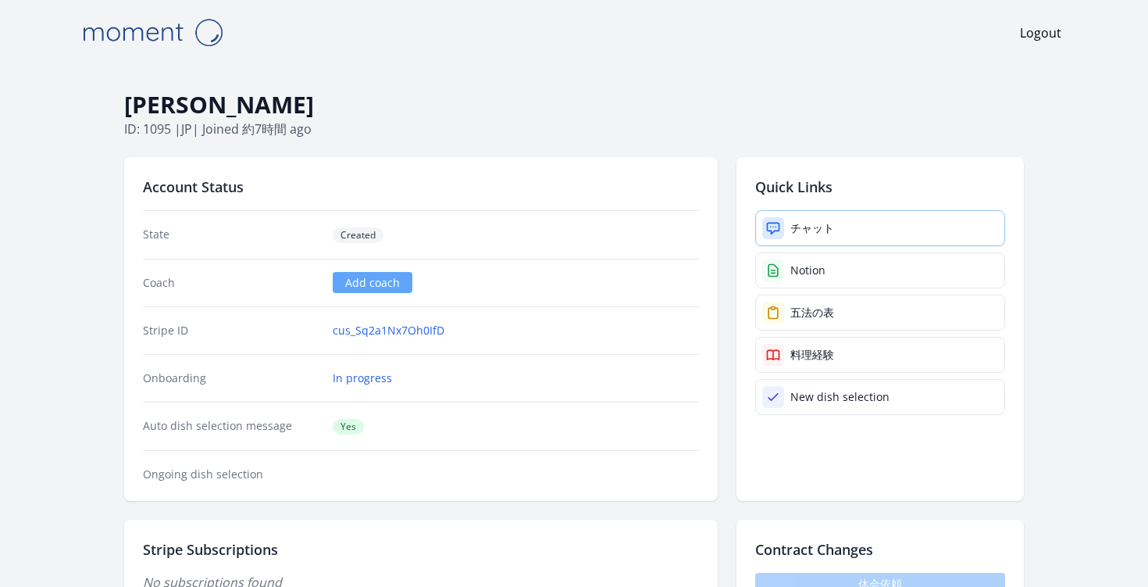
click at [789, 233] on link "チャット" at bounding box center [880, 228] width 250 height 36
click at [817, 217] on link "チャット" at bounding box center [880, 228] width 250 height 36
click at [805, 220] on div "チャット" at bounding box center [813, 228] width 44 height 16
click at [856, 227] on link "チャット" at bounding box center [880, 228] width 250 height 36
click at [802, 230] on div "チャット" at bounding box center [813, 228] width 44 height 16
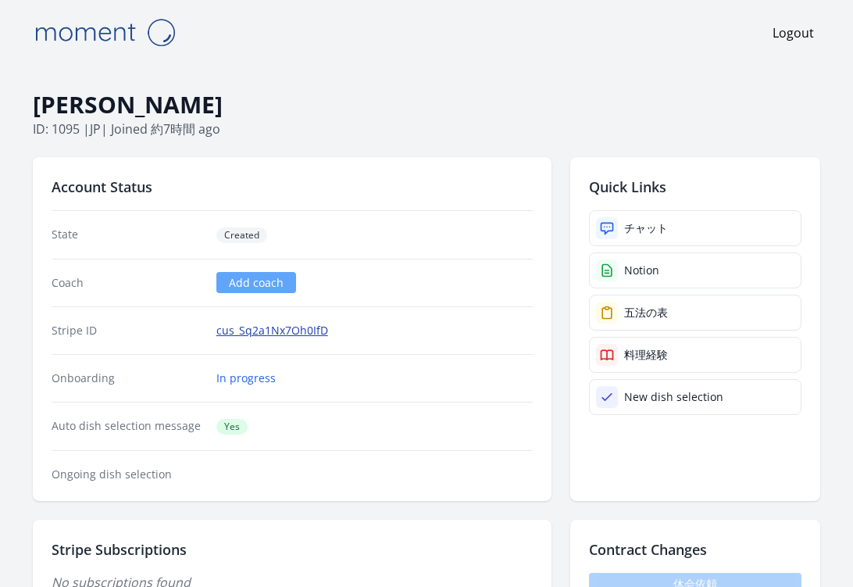
click at [263, 333] on link "cus_Sq2a1Nx7Oh0IfD" at bounding box center [272, 331] width 112 height 16
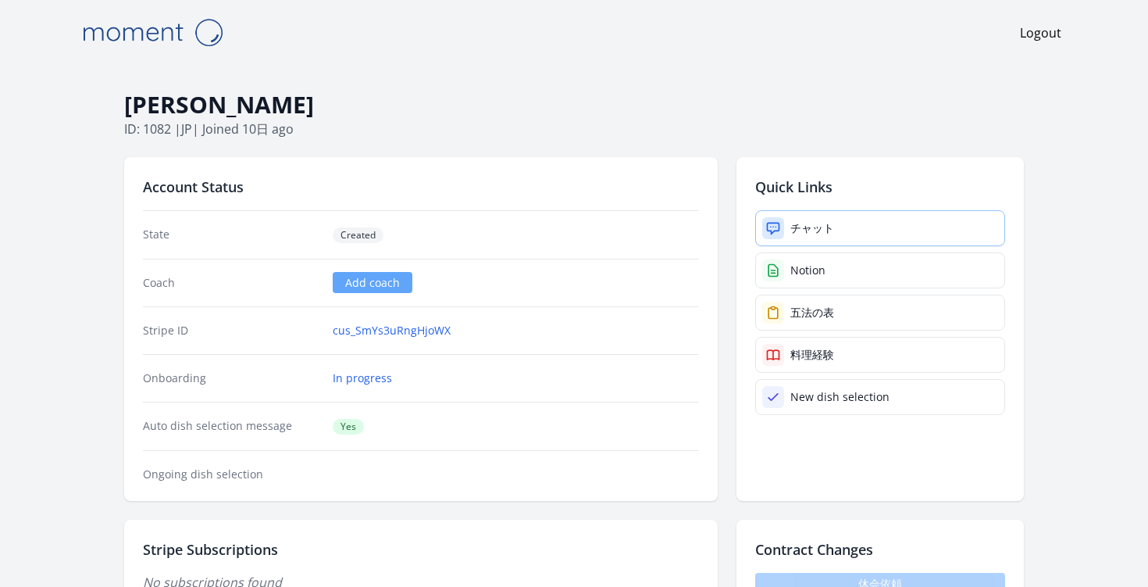
click at [829, 223] on div "チャット" at bounding box center [813, 228] width 44 height 16
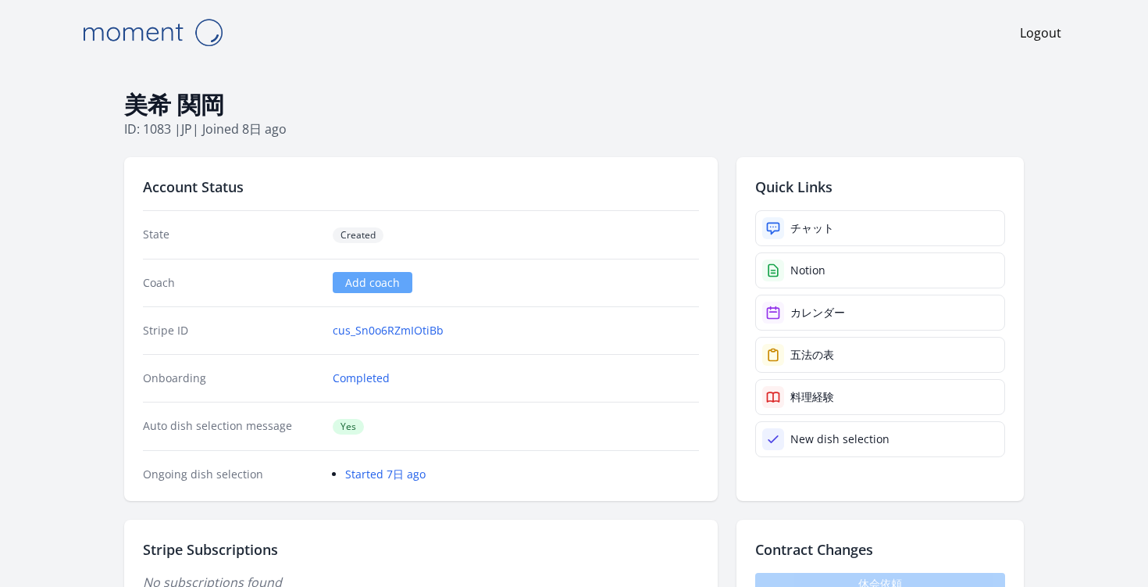
click at [813, 208] on div "Quick Links チャット Notion カレンダー 五法の表 料理経験 New dish selection" at bounding box center [880, 329] width 287 height 344
click at [833, 220] on div "チャット" at bounding box center [813, 228] width 44 height 16
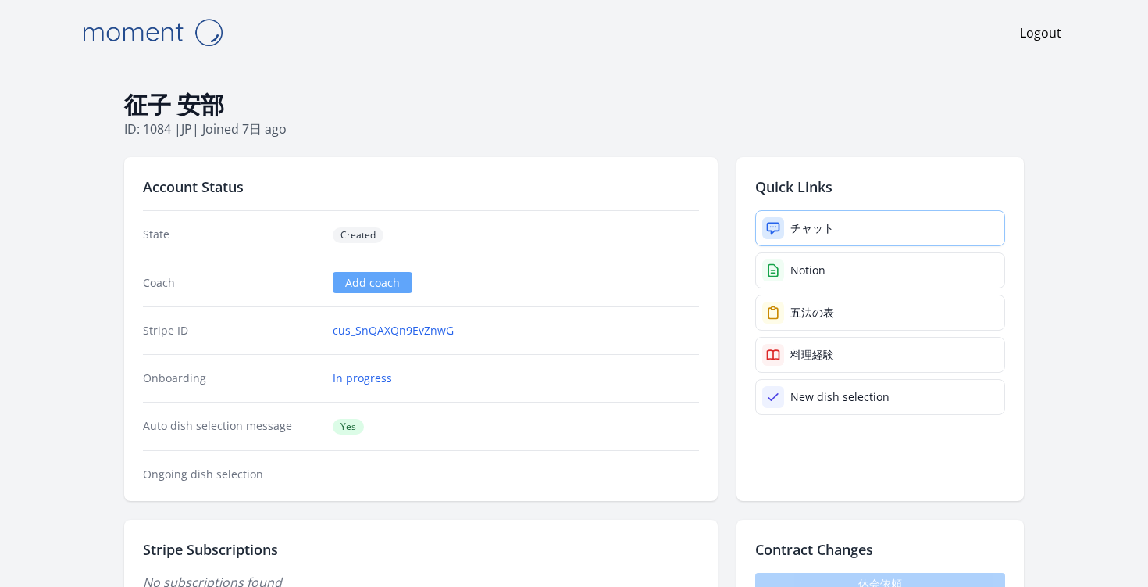
click at [808, 237] on link "チャット" at bounding box center [880, 228] width 250 height 36
click at [388, 331] on link "cus_SnQAXQn9EvZnwG" at bounding box center [393, 331] width 121 height 16
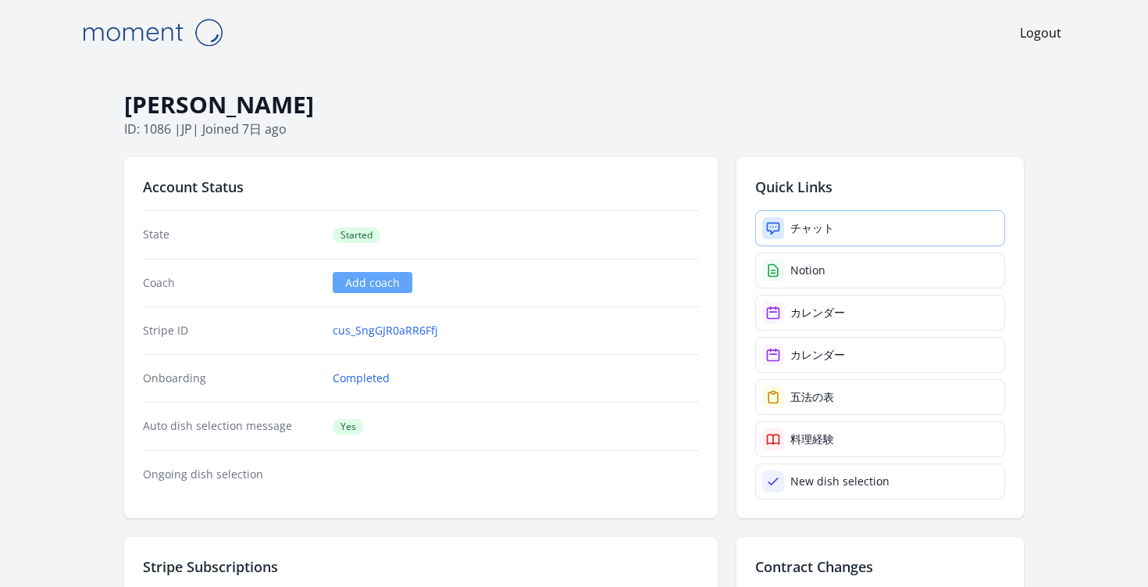
click at [834, 220] on link "チャット" at bounding box center [880, 228] width 250 height 36
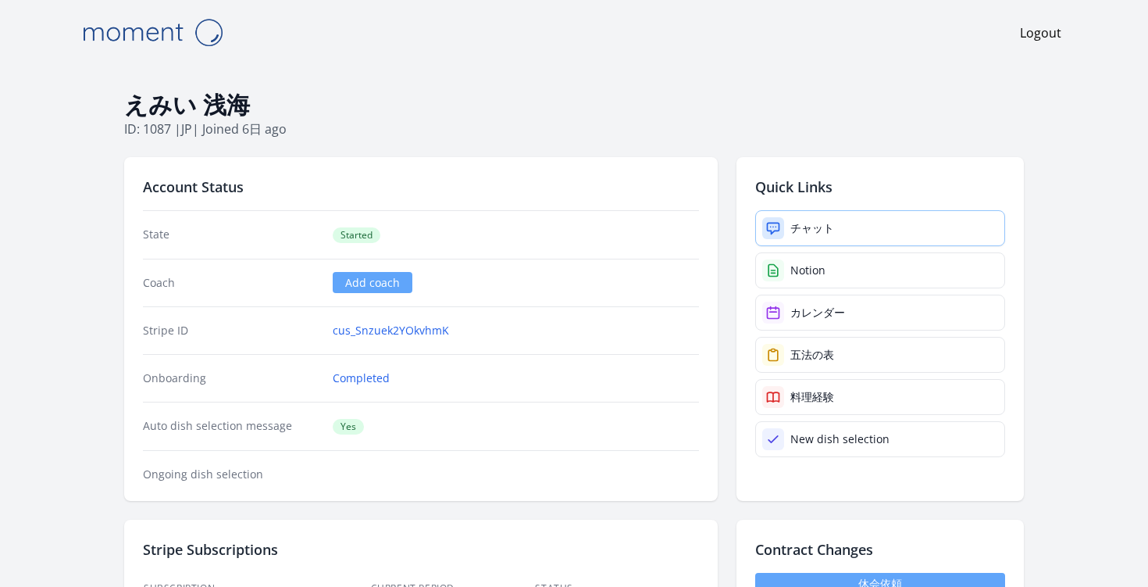
click at [819, 227] on div "チャット" at bounding box center [813, 228] width 44 height 16
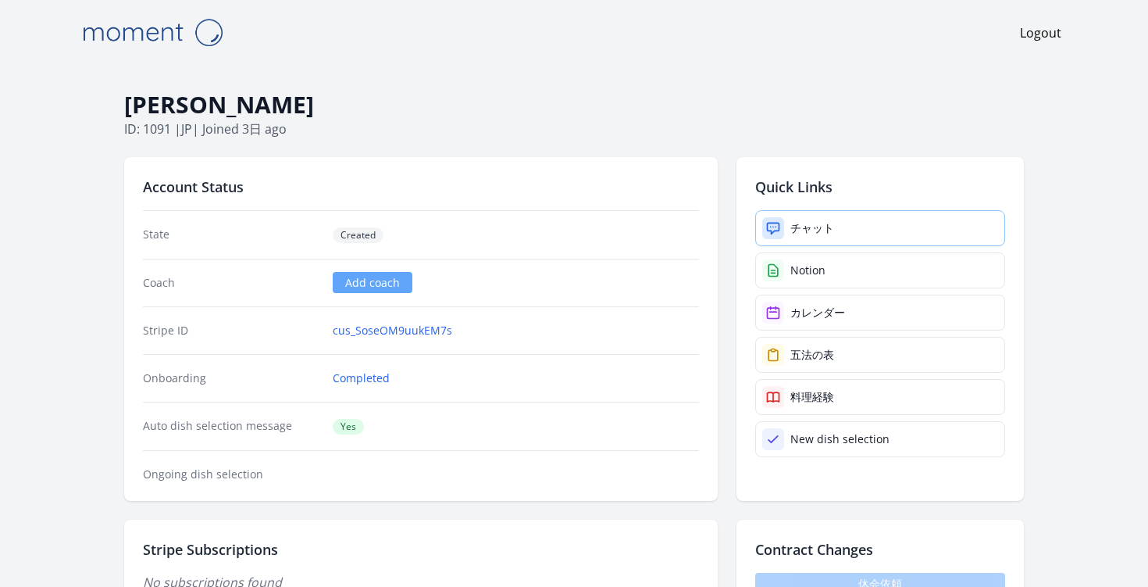
click at [797, 226] on div "チャット" at bounding box center [813, 228] width 44 height 16
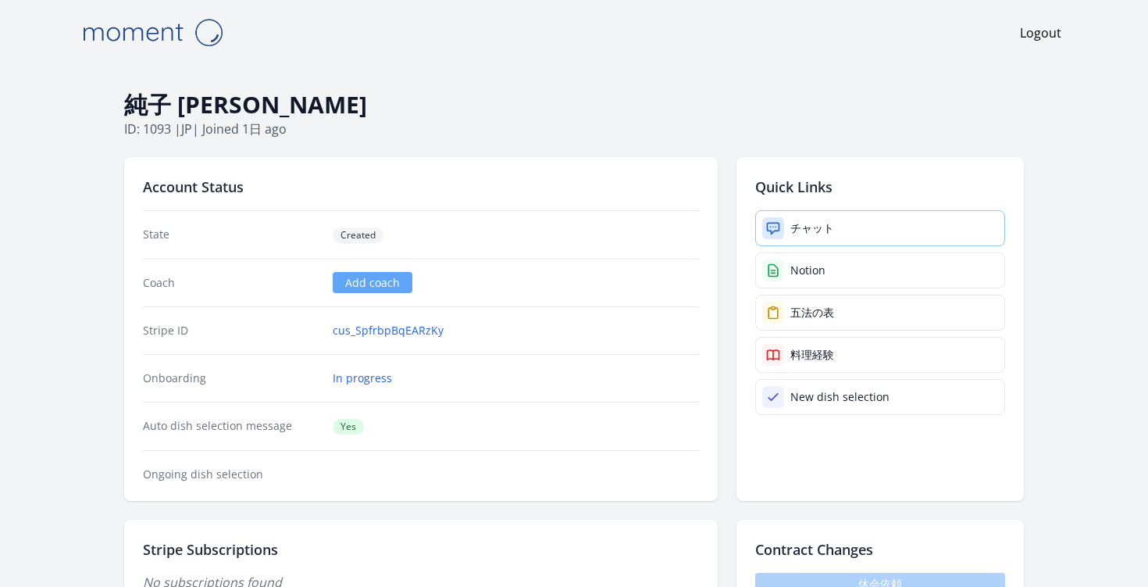
click at [827, 218] on link "チャット" at bounding box center [880, 228] width 250 height 36
click at [379, 379] on link "In progress" at bounding box center [362, 378] width 59 height 16
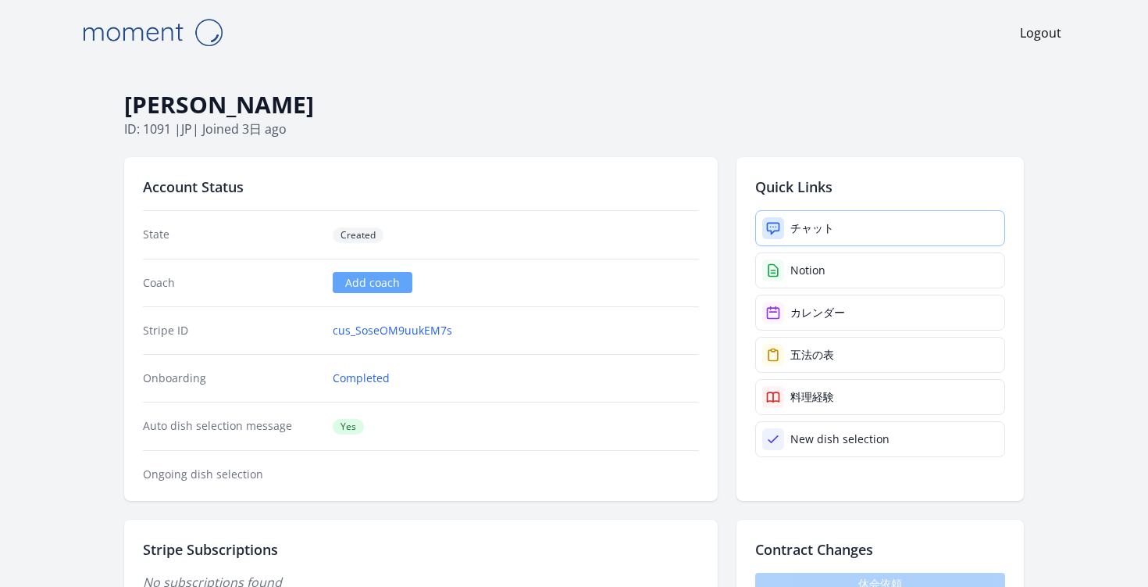
click at [820, 220] on div "チャット" at bounding box center [813, 228] width 44 height 16
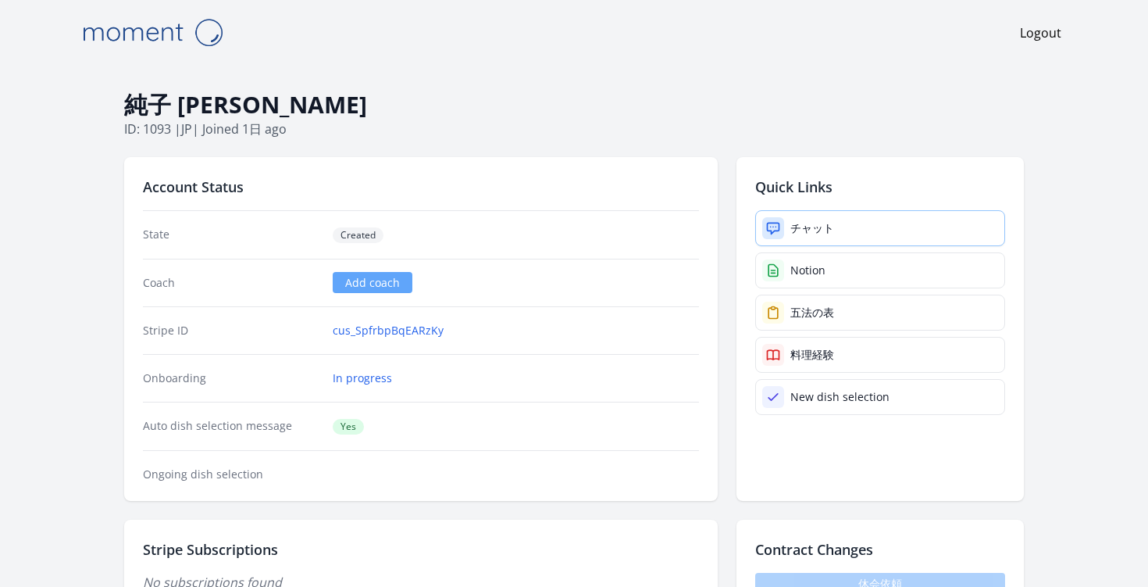
click at [837, 234] on link "チャット" at bounding box center [880, 228] width 250 height 36
